Goal: Information Seeking & Learning: Learn about a topic

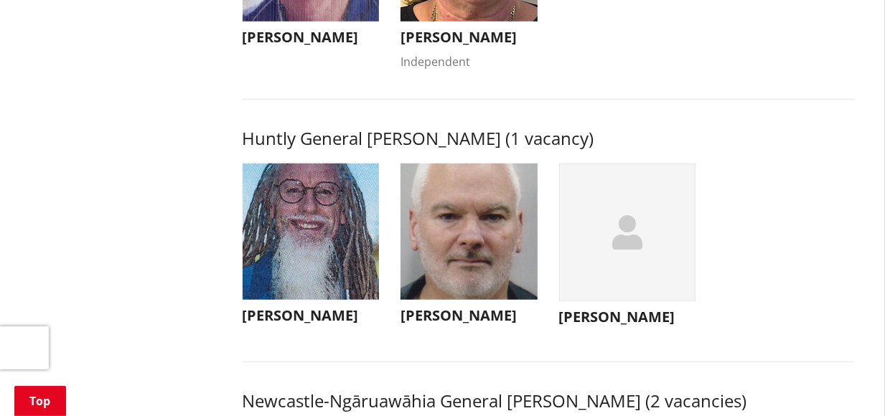
scroll to position [932, 0]
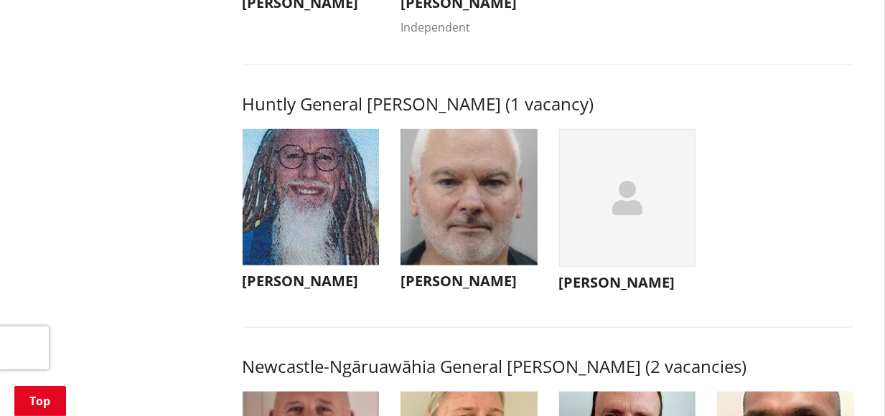
click at [309, 220] on img "button" at bounding box center [311, 197] width 137 height 137
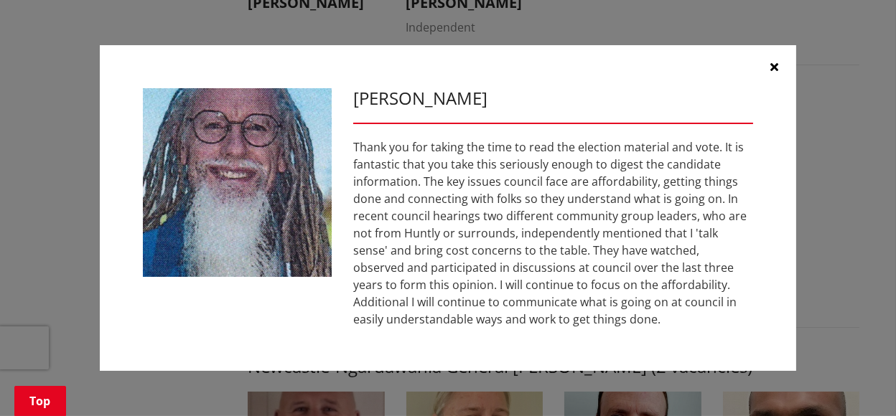
click at [780, 69] on button "button" at bounding box center [774, 66] width 43 height 43
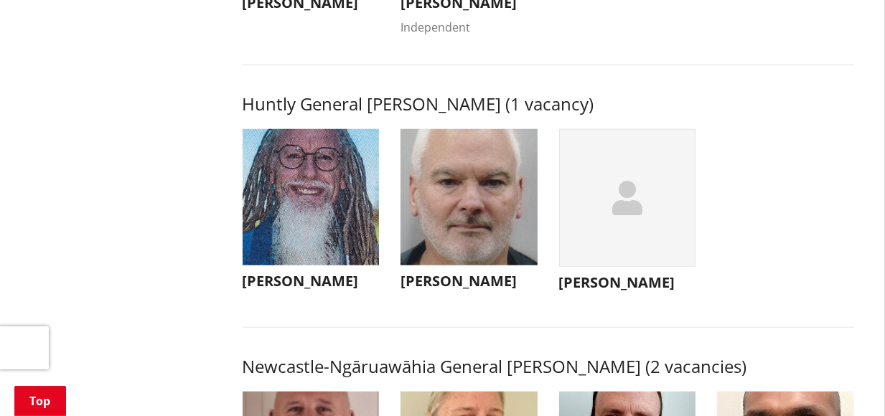
click at [474, 212] on img "button" at bounding box center [468, 197] width 137 height 137
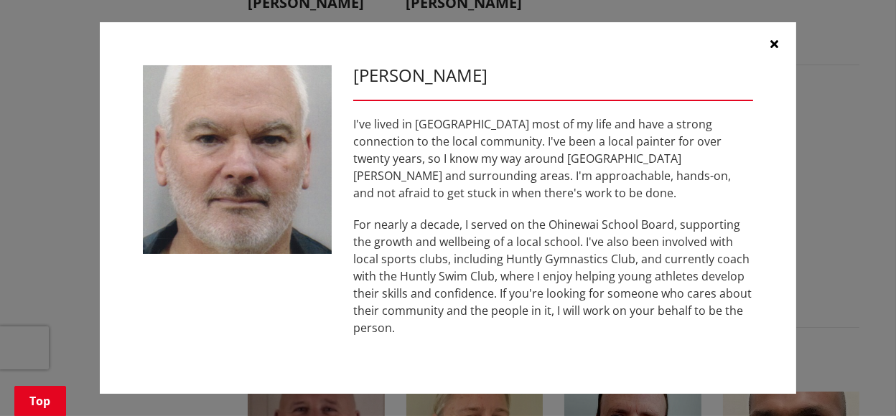
click at [776, 50] on icon "button" at bounding box center [775, 43] width 8 height 11
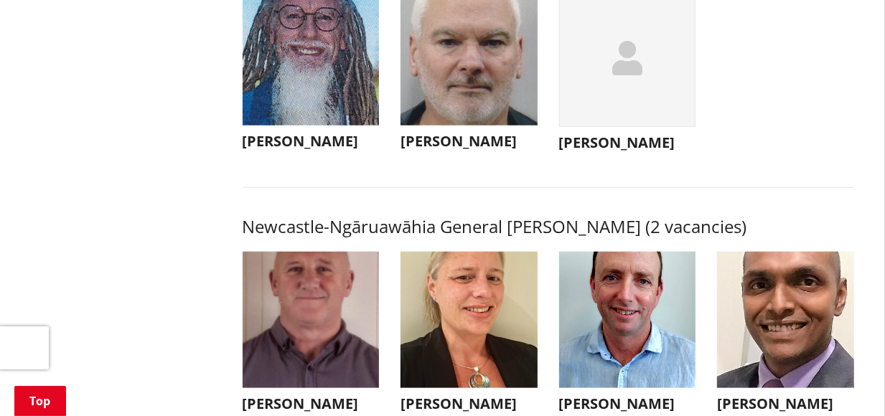
scroll to position [1076, 0]
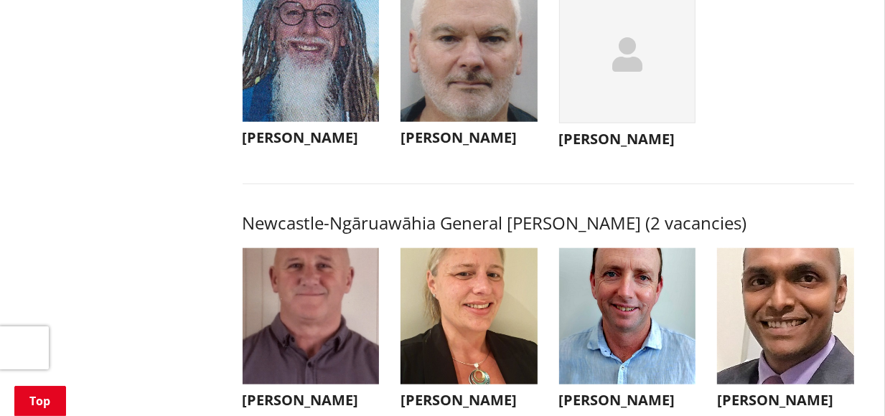
click at [631, 65] on div "button" at bounding box center [627, 55] width 137 height 139
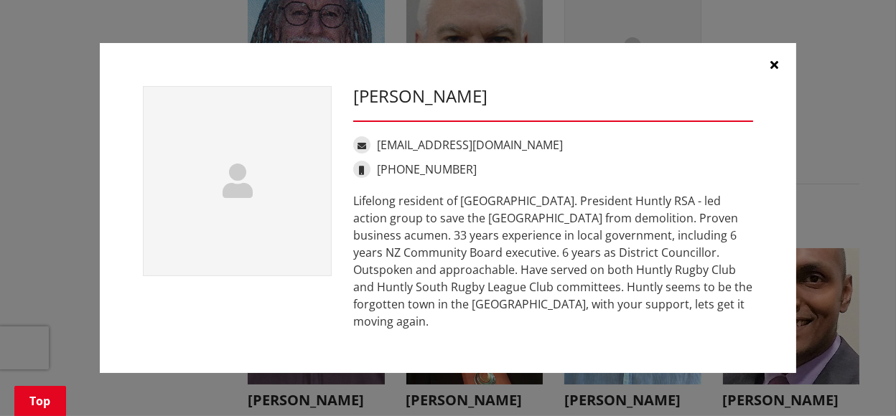
click at [771, 70] on icon "button" at bounding box center [775, 64] width 8 height 11
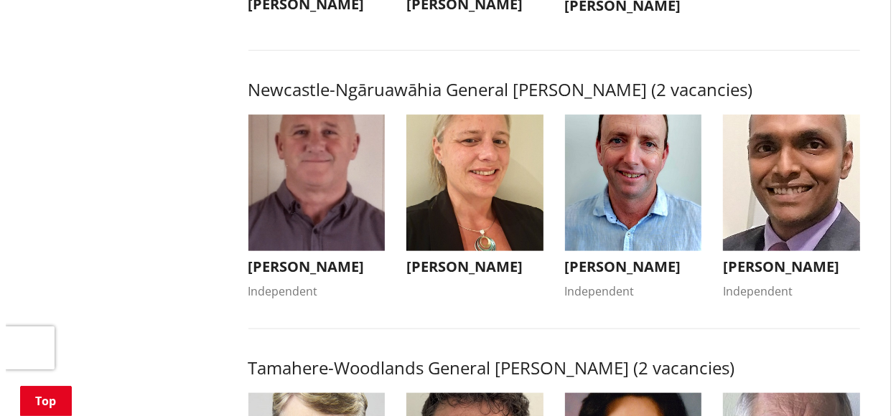
scroll to position [1219, 0]
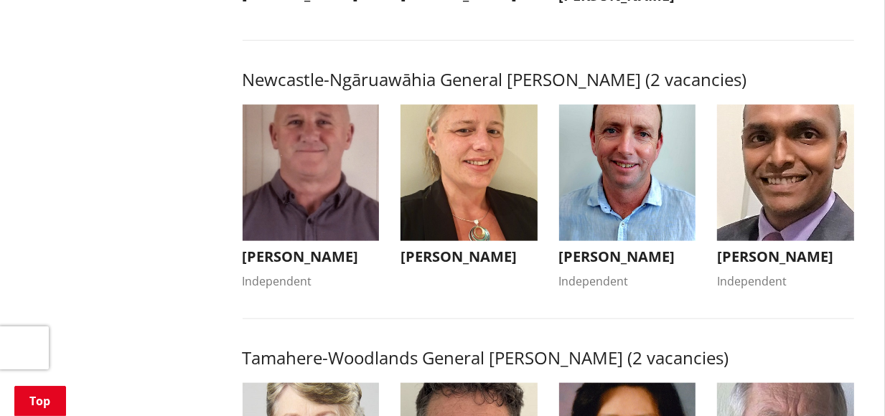
click at [800, 192] on img "button" at bounding box center [785, 173] width 137 height 137
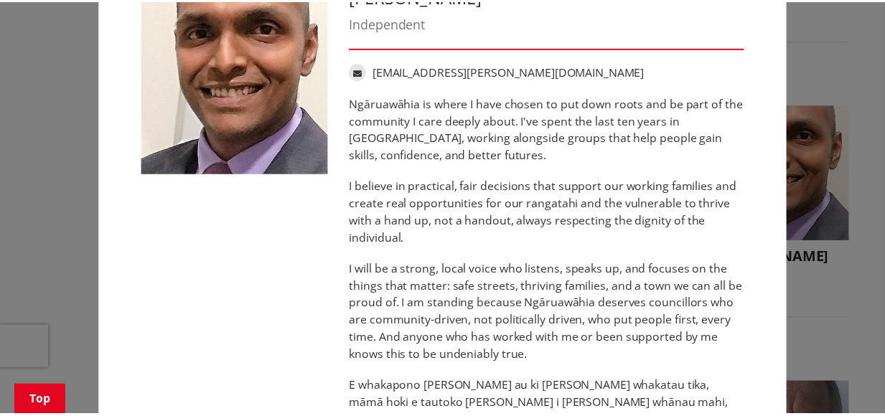
scroll to position [0, 0]
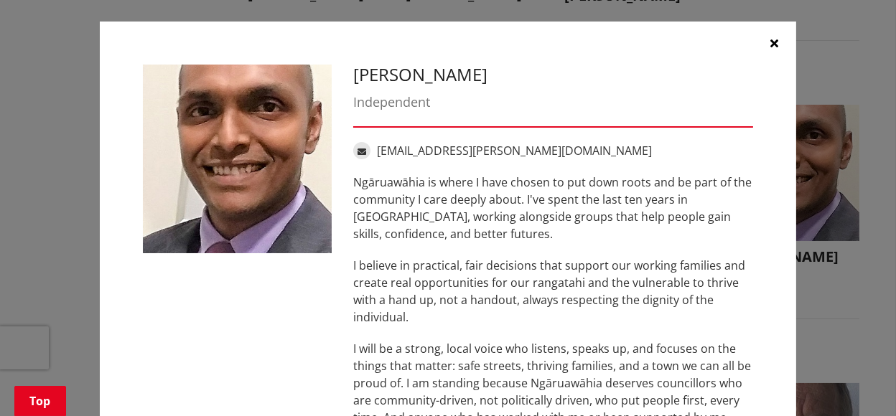
click at [773, 43] on button "button" at bounding box center [774, 43] width 43 height 43
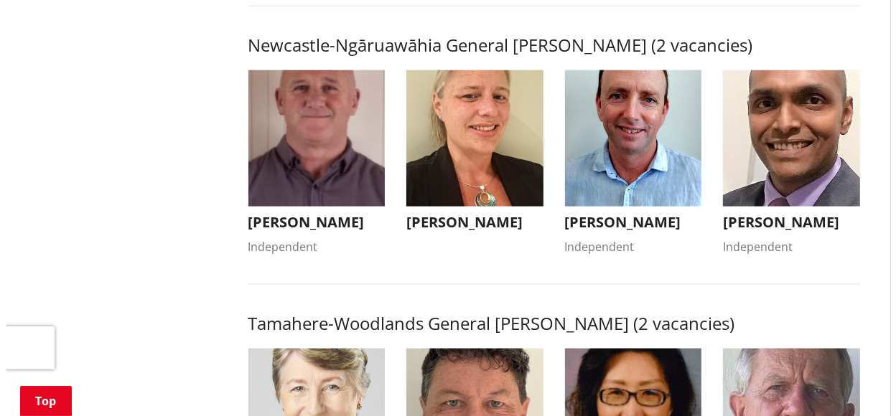
scroll to position [1219, 0]
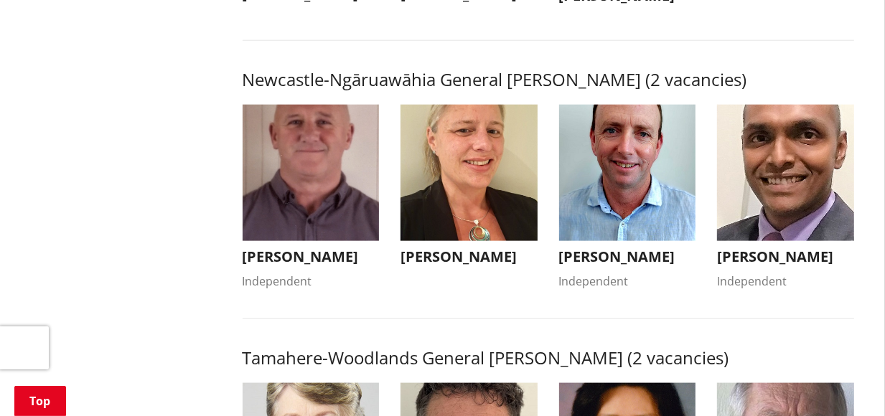
click at [312, 199] on img "button" at bounding box center [311, 173] width 137 height 137
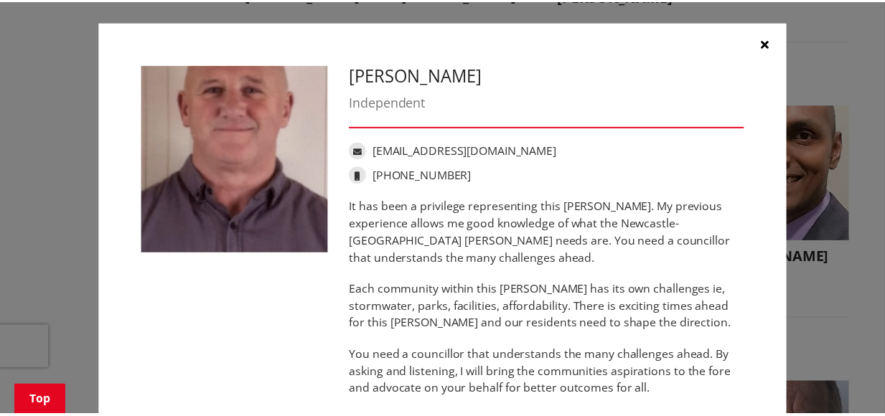
scroll to position [0, 0]
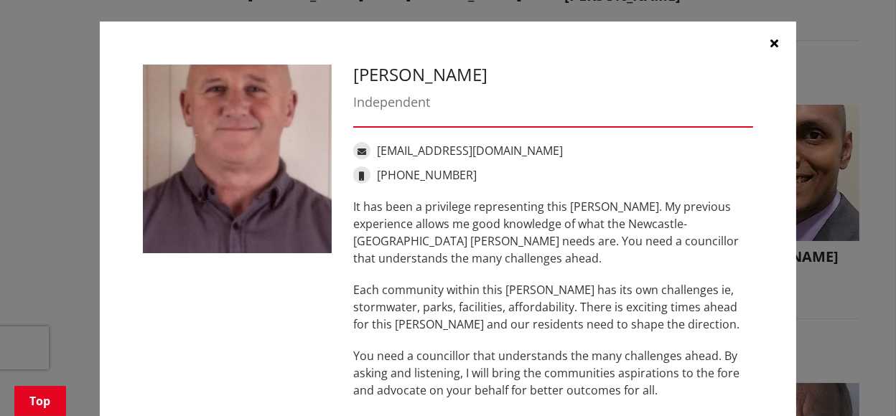
click at [771, 47] on icon "button" at bounding box center [775, 42] width 8 height 11
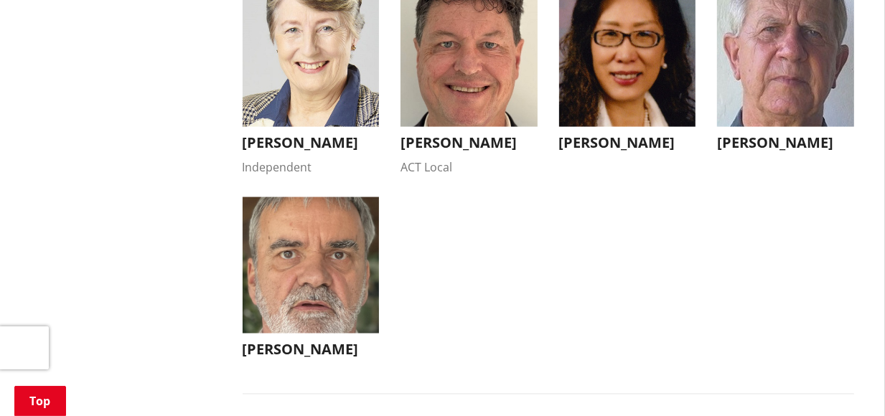
scroll to position [1650, 0]
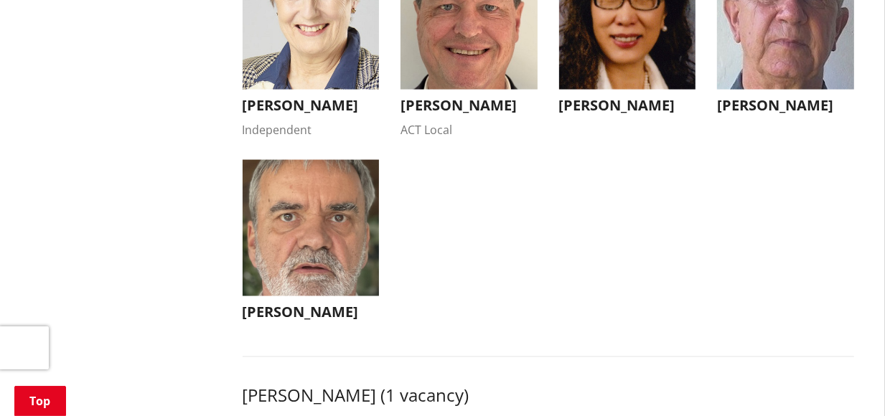
click at [299, 260] on img "button" at bounding box center [311, 228] width 137 height 137
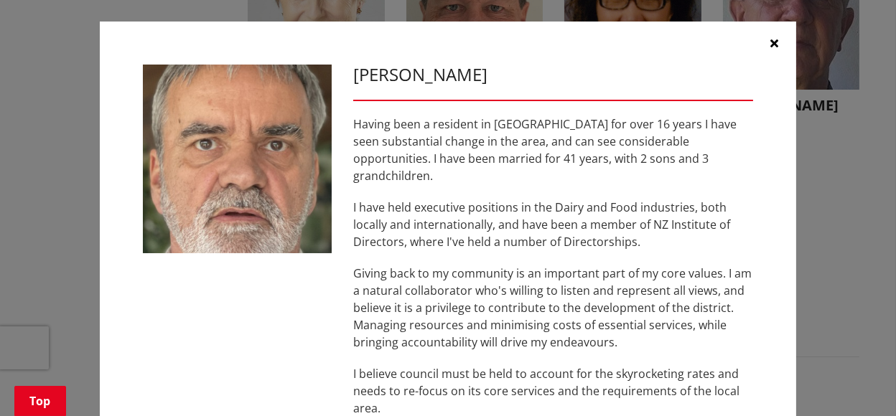
click at [771, 41] on icon "button" at bounding box center [775, 42] width 8 height 11
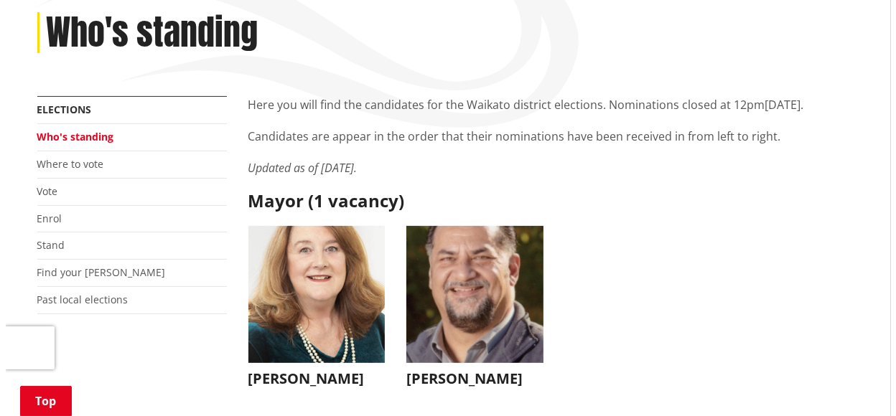
scroll to position [287, 0]
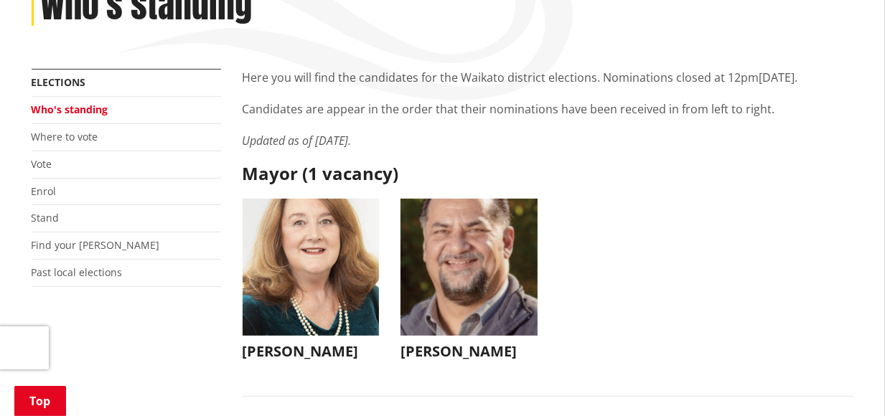
click at [321, 260] on img "button" at bounding box center [311, 267] width 137 height 137
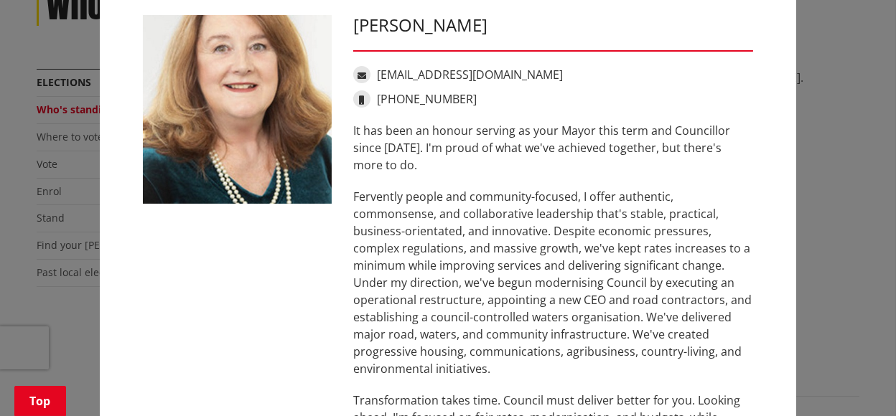
scroll to position [204, 0]
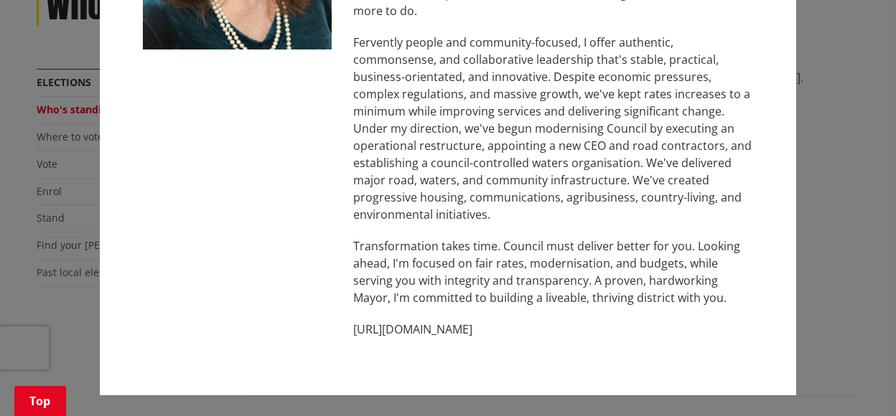
drag, startPoint x: 515, startPoint y: 328, endPoint x: 385, endPoint y: 336, distance: 130.1
click at [385, 336] on p "[URL][DOMAIN_NAME]" at bounding box center [553, 329] width 400 height 17
copy p "[DOMAIN_NAME]"
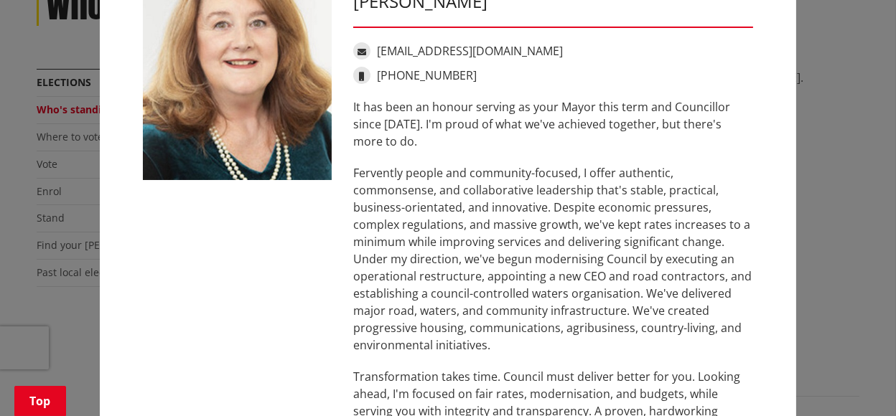
scroll to position [0, 0]
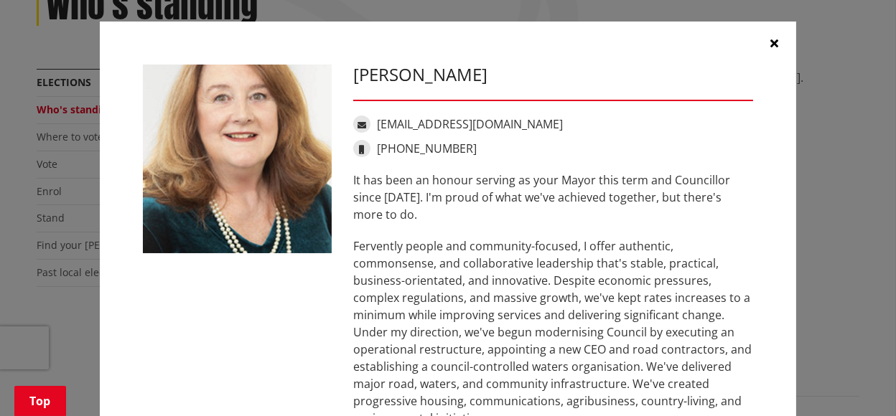
click at [771, 42] on icon "button" at bounding box center [775, 42] width 8 height 11
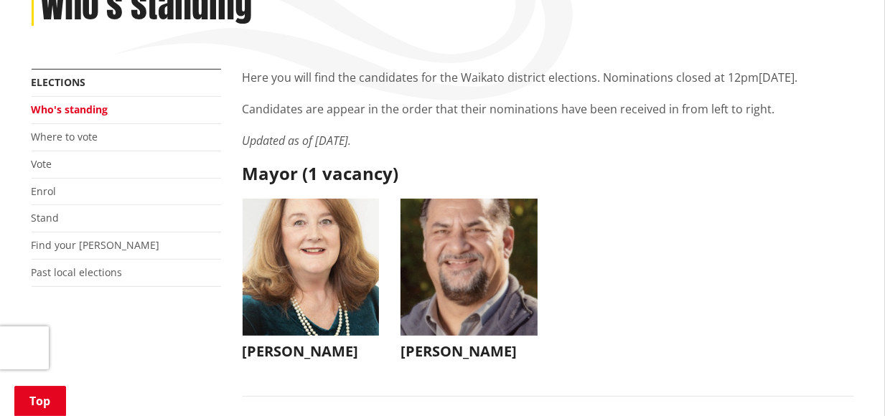
click at [476, 273] on img "button" at bounding box center [468, 267] width 137 height 137
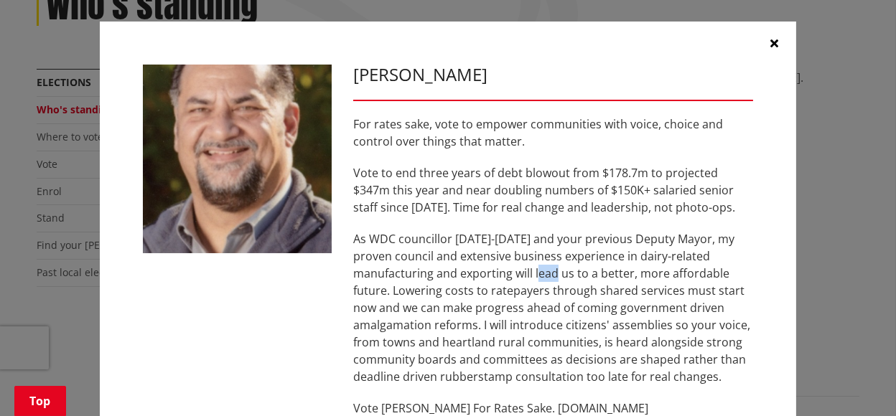
click at [476, 273] on p "As WDC councillor [DATE]-[DATE] and your previous Deputy Mayor, my proven counc…" at bounding box center [553, 307] width 400 height 155
click at [776, 212] on div "[PERSON_NAME] For rates sake, vote to empower communities with voice, choice an…" at bounding box center [448, 248] width 696 height 453
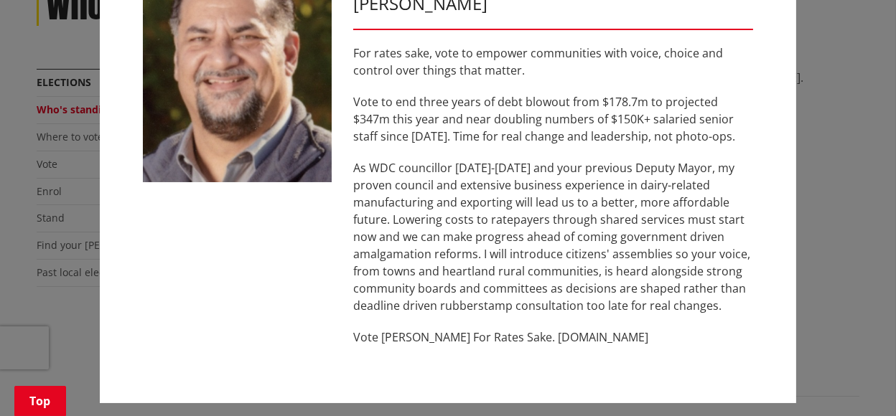
scroll to position [80, 0]
